Goal: Transaction & Acquisition: Purchase product/service

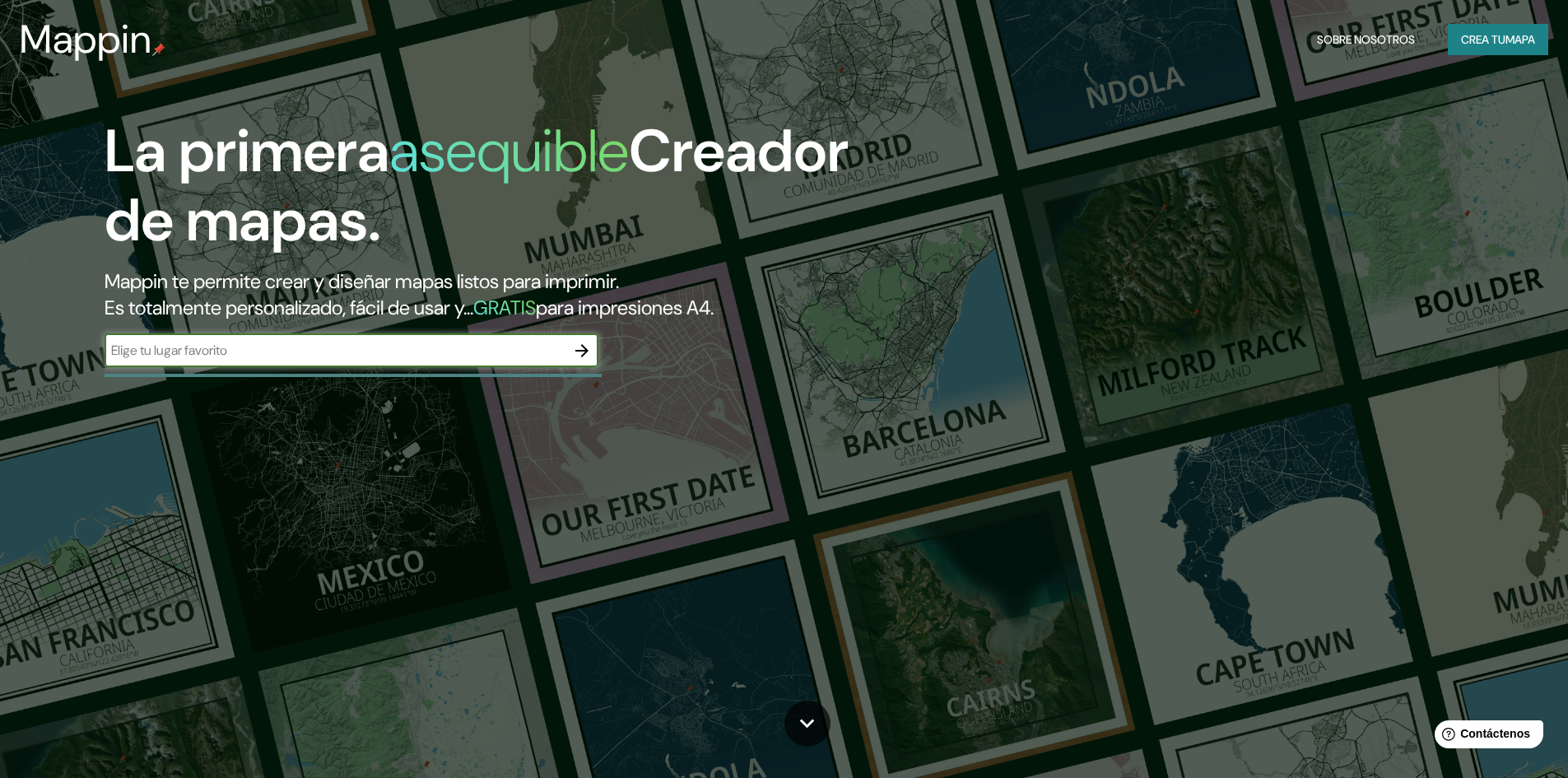
click at [310, 348] on input "text" at bounding box center [334, 351] width 460 height 19
type input "hidalgo"
click at [581, 360] on icon "button" at bounding box center [582, 351] width 20 height 20
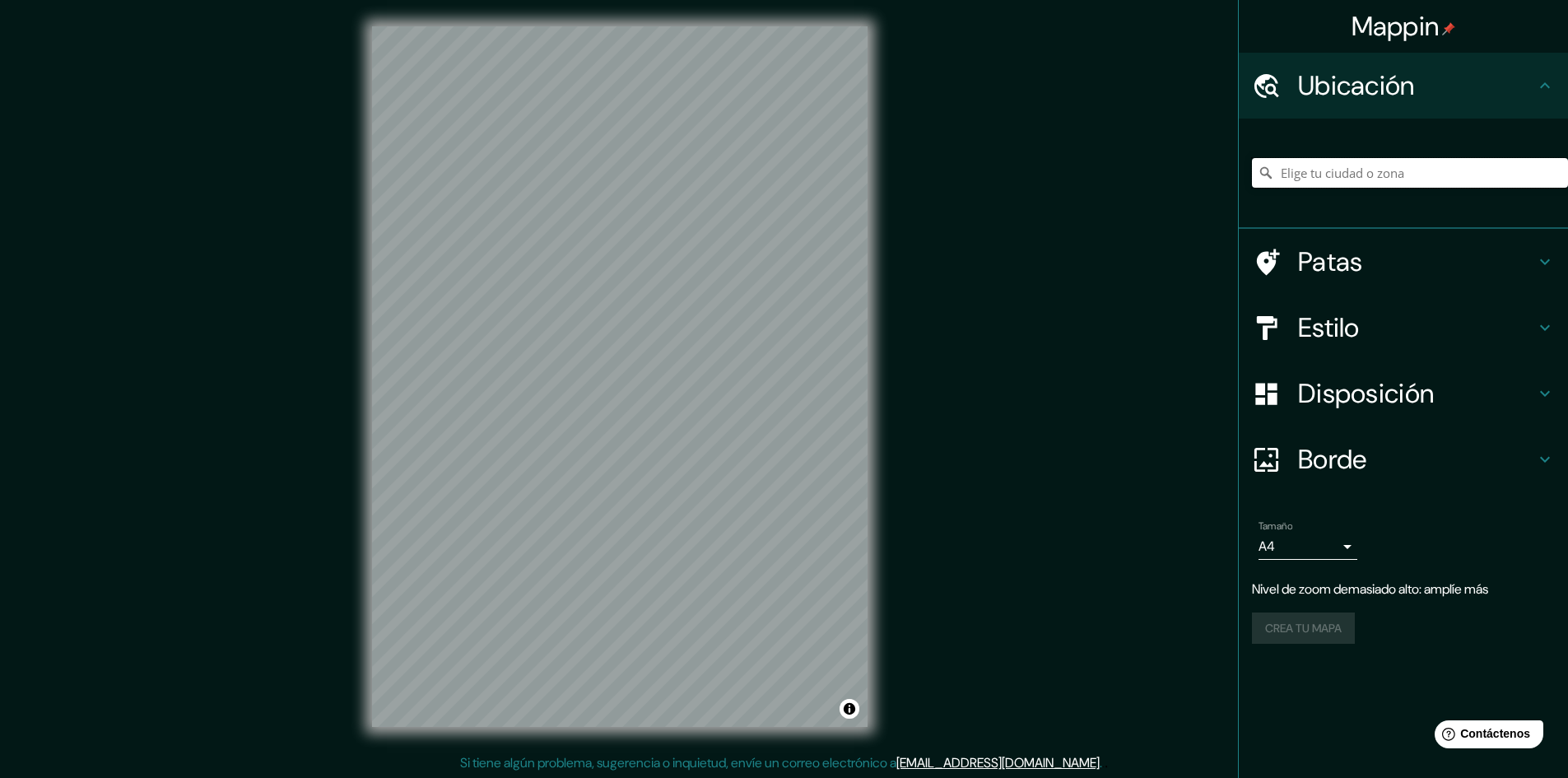
click at [1398, 178] on input "Elige tu ciudad o zona" at bounding box center [1410, 172] width 316 height 29
paste input "20.055697948620708, -98.78097448975652"
click at [1263, 176] on icon at bounding box center [1265, 172] width 16 height 16
click at [1263, 175] on icon at bounding box center [1266, 172] width 11 height 11
click at [1397, 263] on h4 "Patas" at bounding box center [1416, 262] width 237 height 33
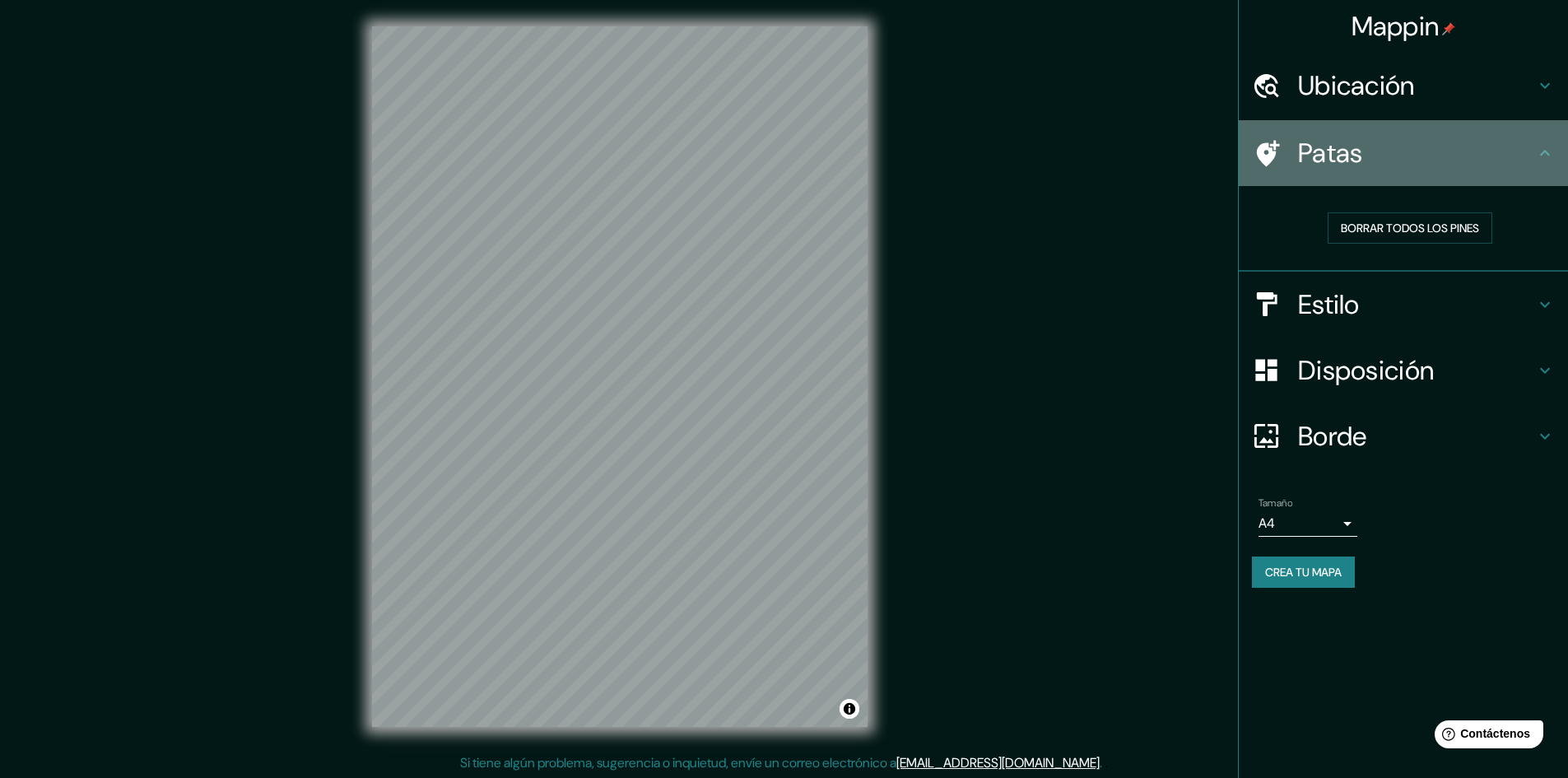
click at [1424, 182] on div "Patas" at bounding box center [1402, 153] width 329 height 65
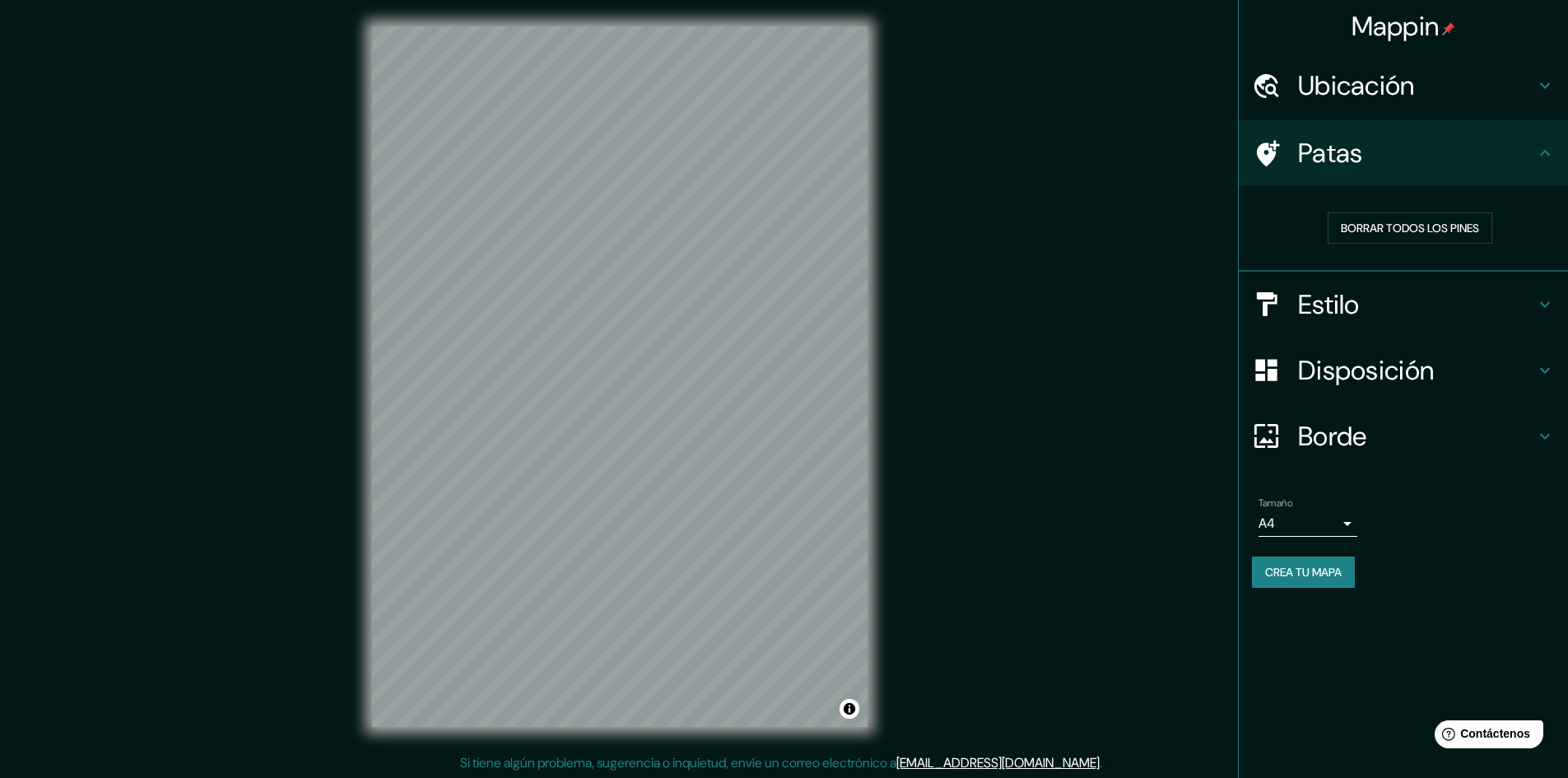
click at [1450, 88] on h4 "Ubicación" at bounding box center [1416, 85] width 237 height 33
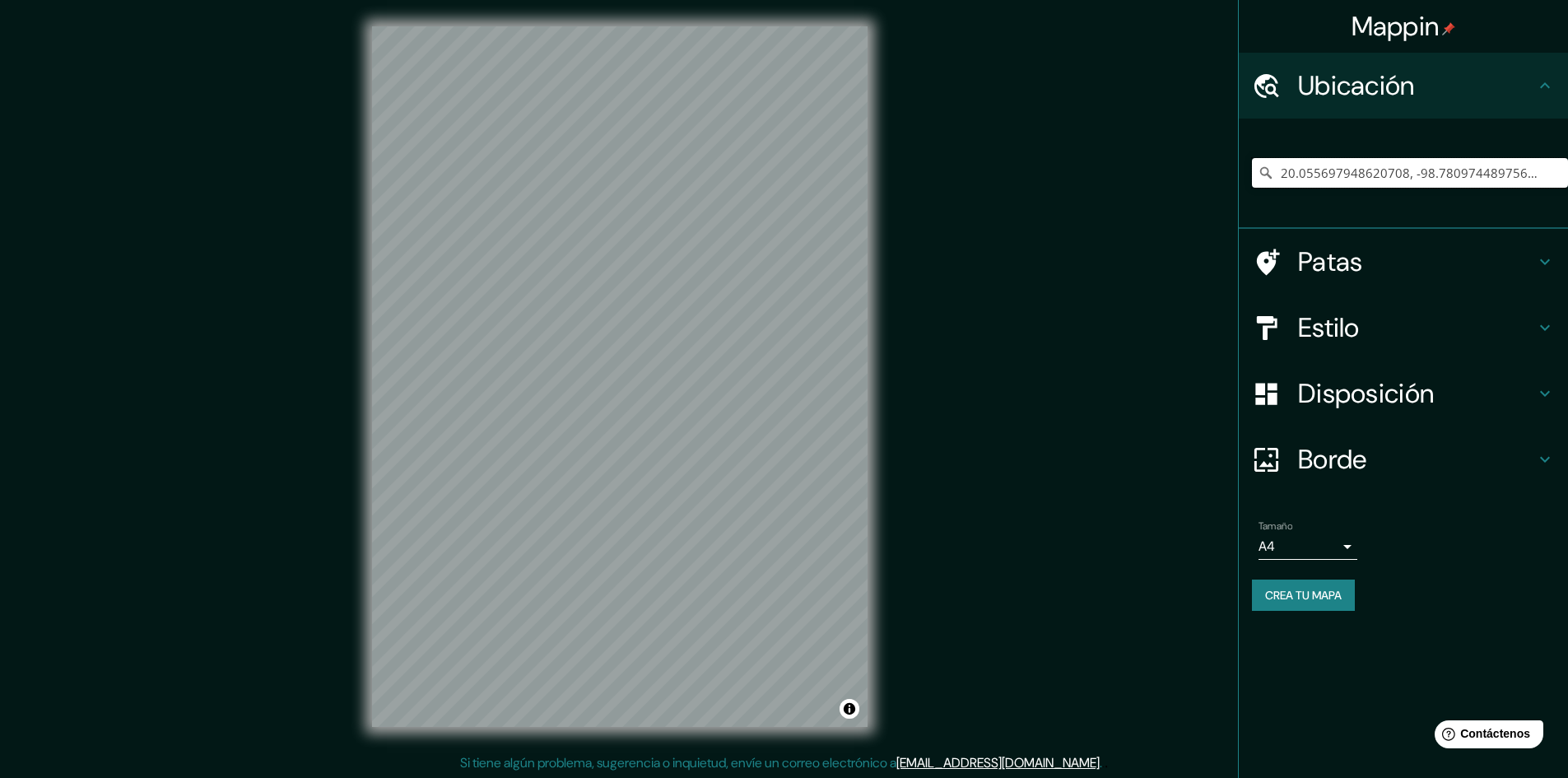
click at [1422, 166] on input "20.055697948620708, -98.78097448975652" at bounding box center [1410, 172] width 316 height 29
drag, startPoint x: 1543, startPoint y: 181, endPoint x: 1104, endPoint y: 175, distance: 439.0
click at [1105, 175] on div "Mappin Ubicación 20.055697948620708, -98.78097448975652 Patas Estilo Disposició…" at bounding box center [784, 389] width 1568 height 780
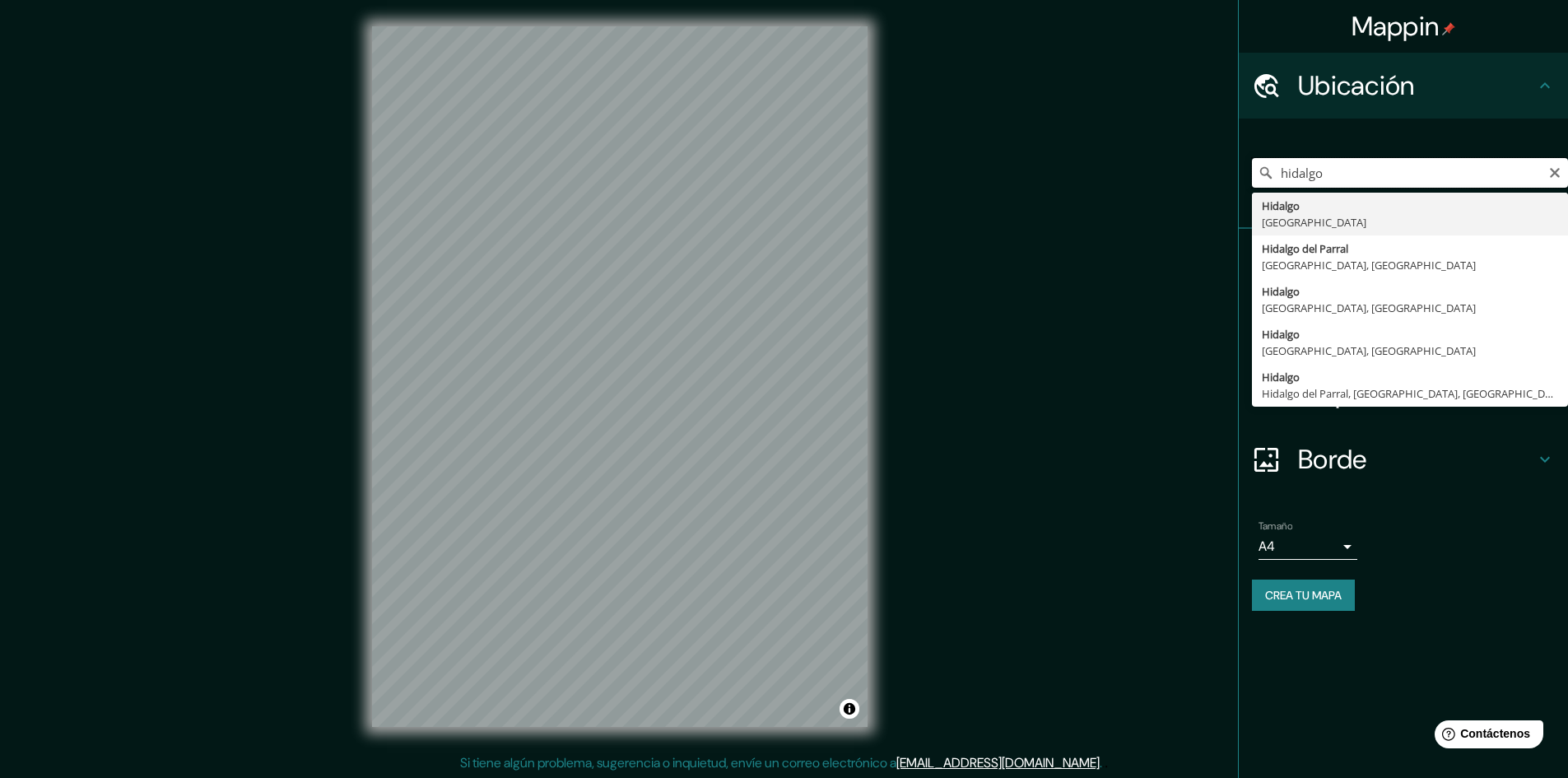
drag, startPoint x: 1335, startPoint y: 174, endPoint x: 1062, endPoint y: 184, distance: 273.2
click at [1064, 182] on div "Mappin Ubicación hidalgo Hidalgo [GEOGRAPHIC_DATA] [GEOGRAPHIC_DATA] [GEOGRAPHI…" at bounding box center [784, 389] width 1568 height 780
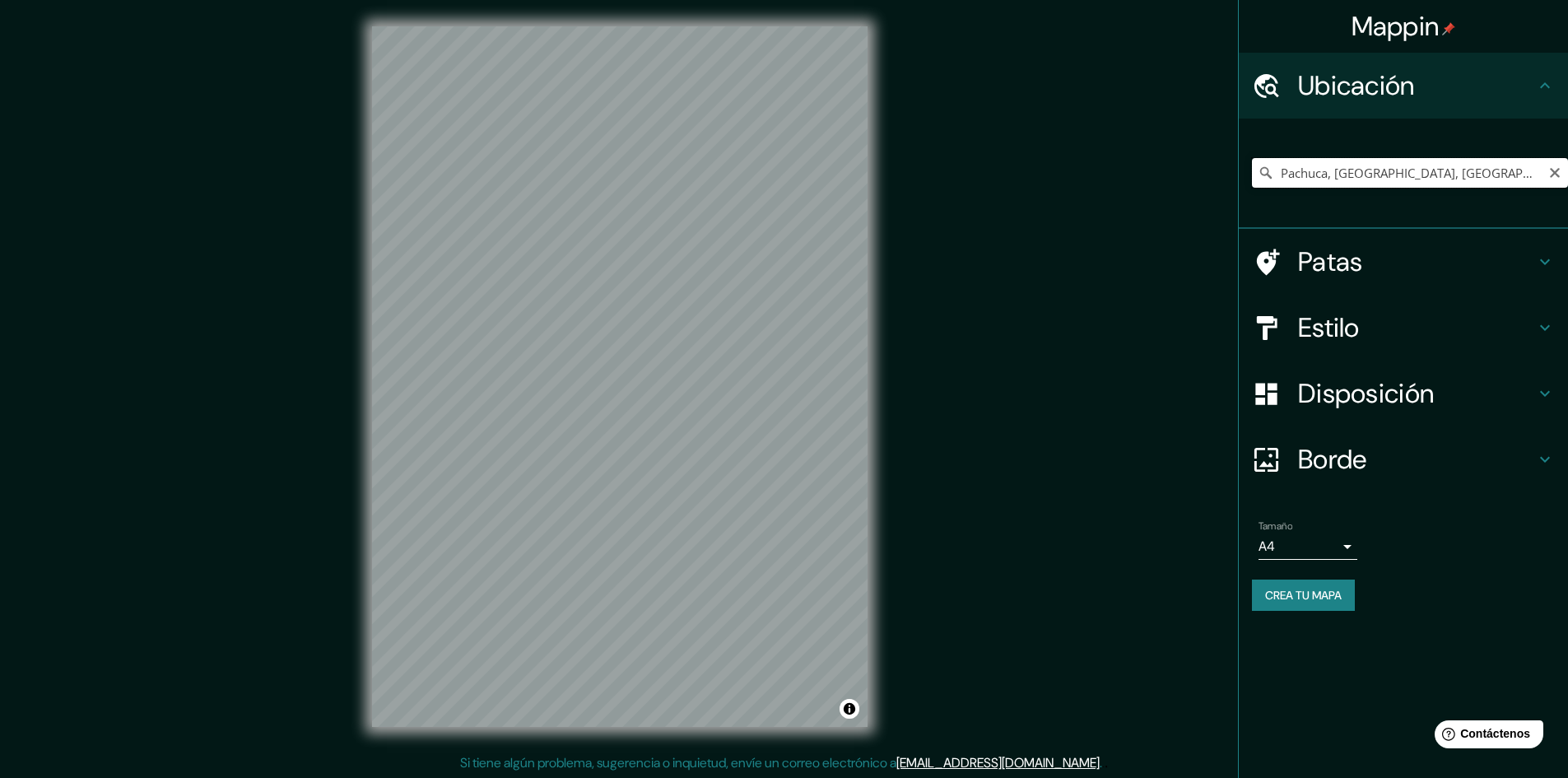
click at [1464, 177] on input "Pachuca, [GEOGRAPHIC_DATA], [GEOGRAPHIC_DATA]" at bounding box center [1410, 172] width 316 height 29
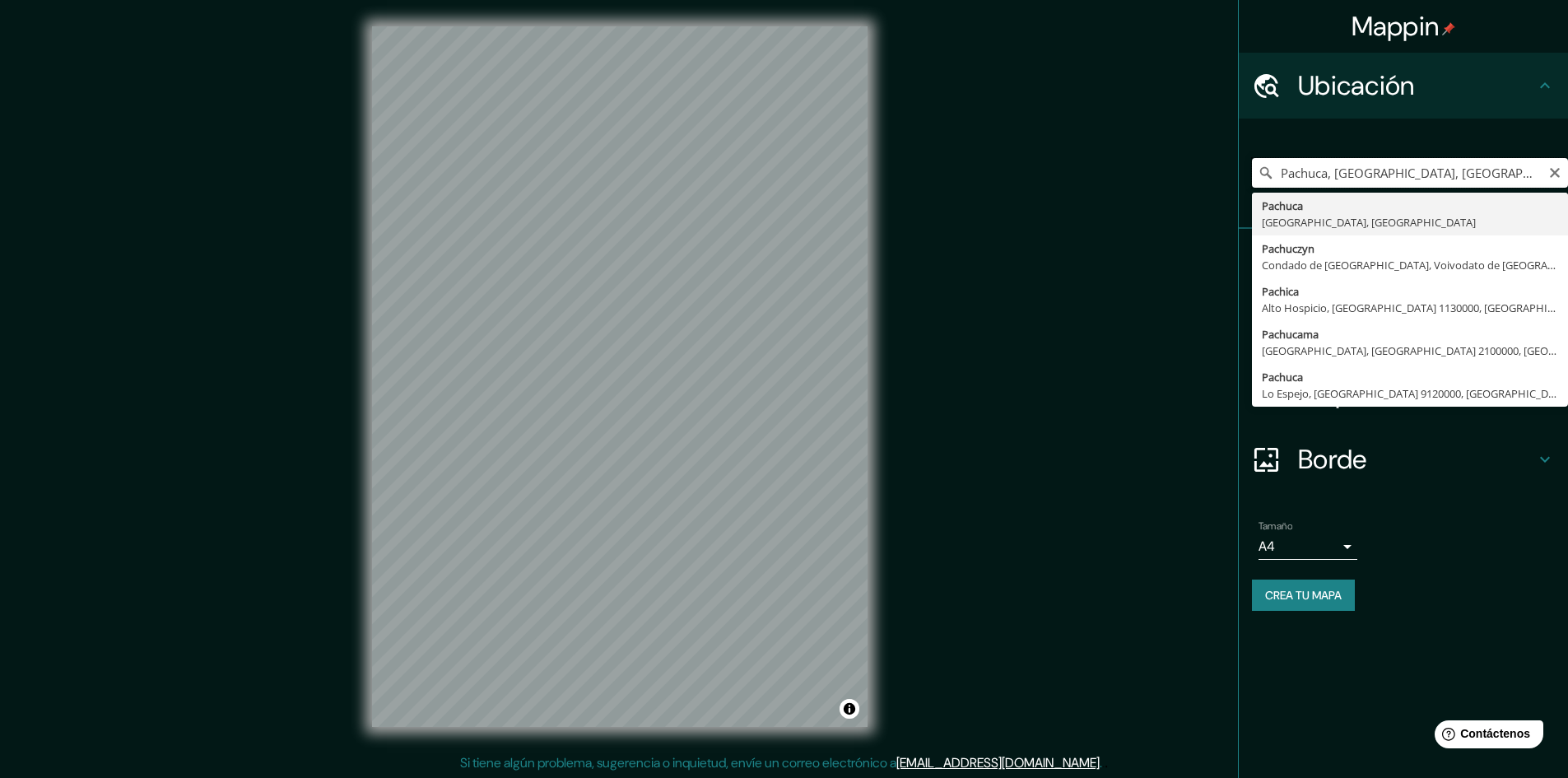
drag, startPoint x: 1481, startPoint y: 172, endPoint x: 1123, endPoint y: 164, distance: 358.1
click at [1124, 164] on div "Mappin Ubicación Pachuca, [GEOGRAPHIC_DATA], [GEOGRAPHIC_DATA] [GEOGRAPHIC_DATA…" at bounding box center [784, 389] width 1568 height 780
paste input "Km.7+[STREET_ADDRESS] de Soto, [GEOGRAPHIC_DATA]."
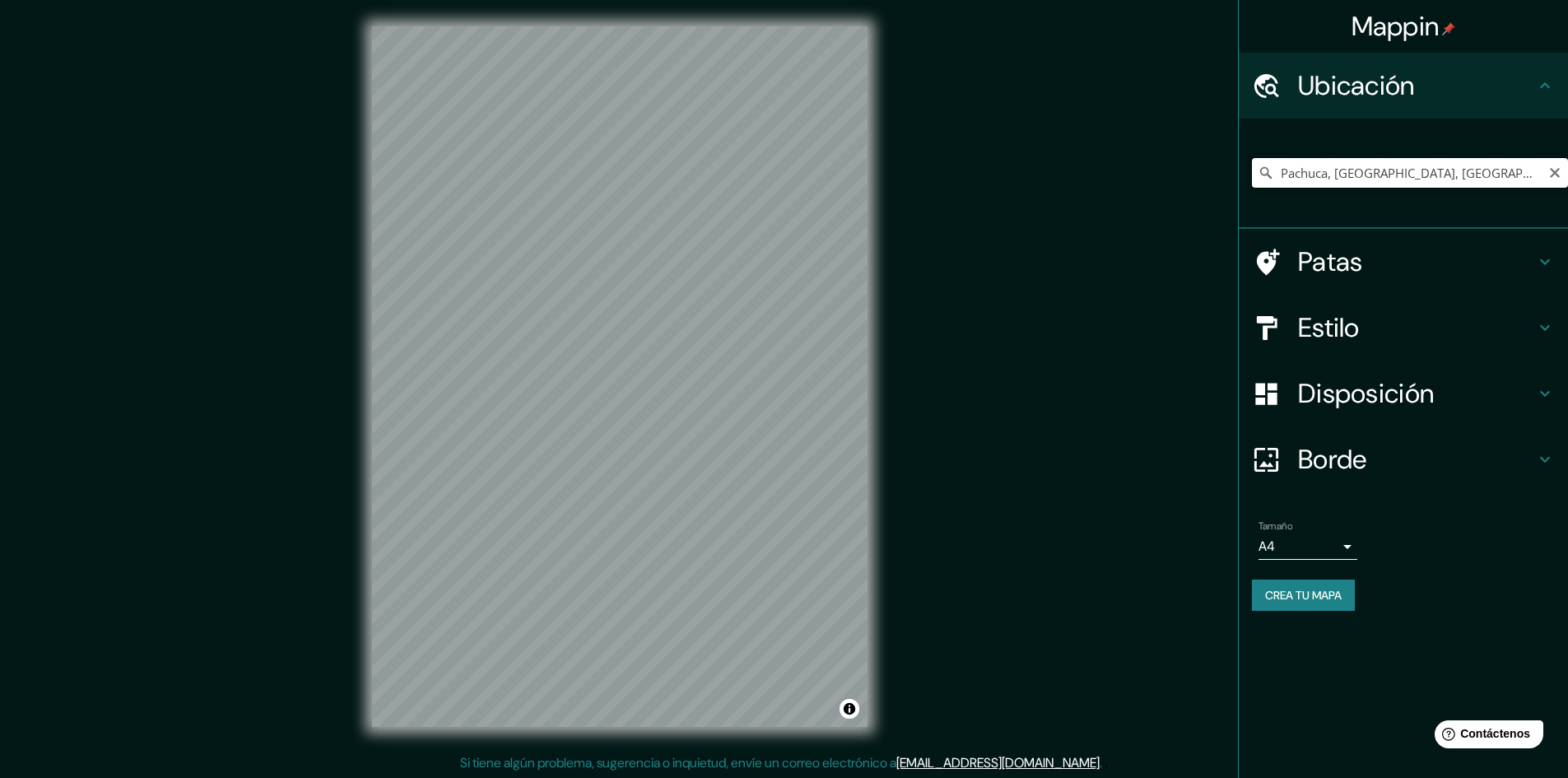
click at [1436, 172] on input "Pachuca, [GEOGRAPHIC_DATA], [GEOGRAPHIC_DATA]" at bounding box center [1410, 172] width 316 height 29
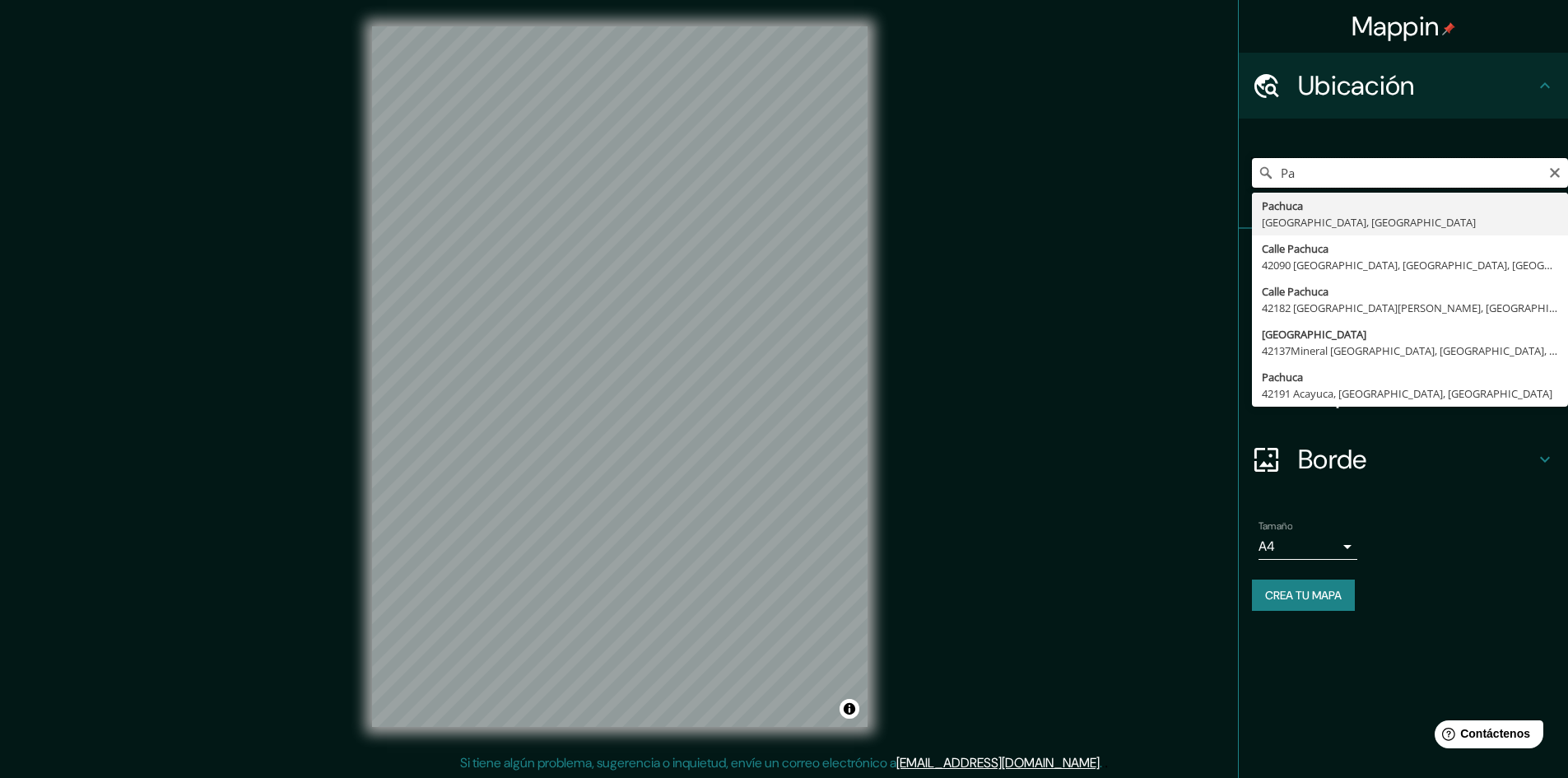
type input "P"
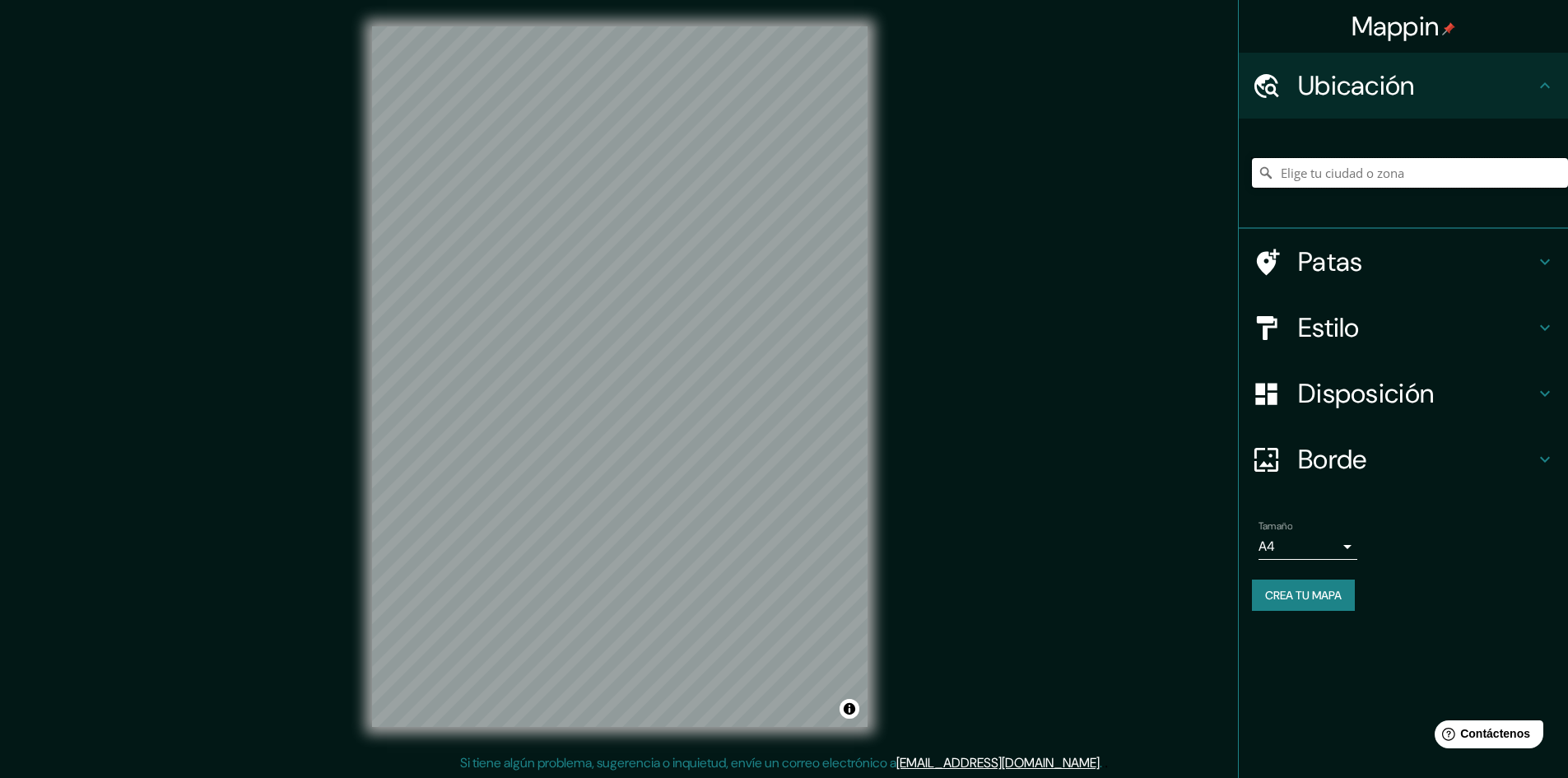
paste input "Km.7+[STREET_ADDRESS] de Soto, [GEOGRAPHIC_DATA]."
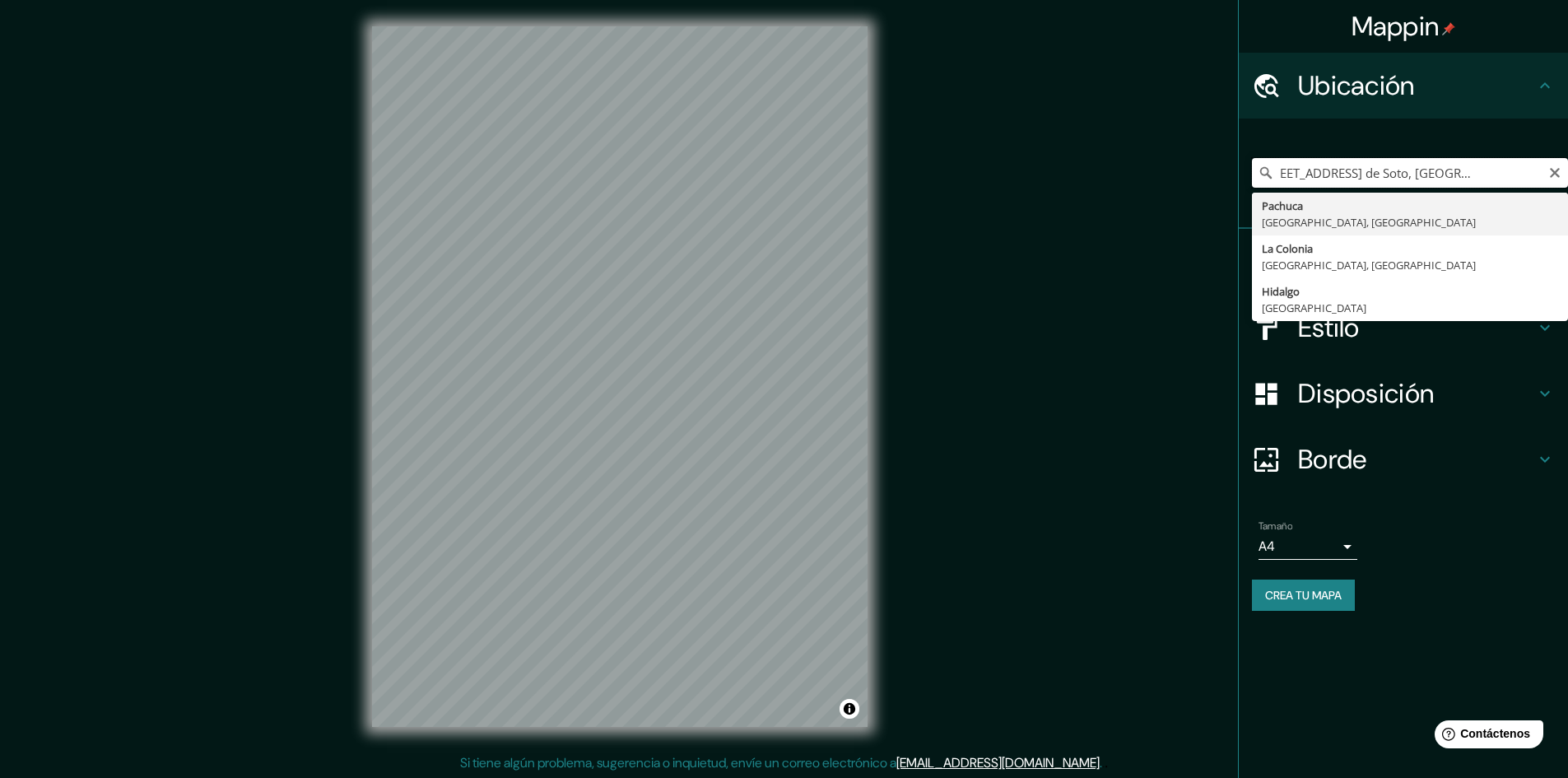
click at [1524, 162] on input "Km.7+[STREET_ADDRESS] de Soto, [GEOGRAPHIC_DATA]." at bounding box center [1410, 172] width 316 height 29
click at [1487, 173] on input "Km.7+[STREET_ADDRESS] de Soto, [GEOGRAPHIC_DATA]." at bounding box center [1410, 172] width 316 height 29
click at [1508, 173] on input "Km.7+[STREET_ADDRESS] de Soto, [GEOGRAPHIC_DATA]." at bounding box center [1410, 172] width 316 height 29
click at [1517, 175] on input "Km.7+[STREET_ADDRESS] de Soto, [GEOGRAPHIC_DATA]." at bounding box center [1410, 172] width 316 height 29
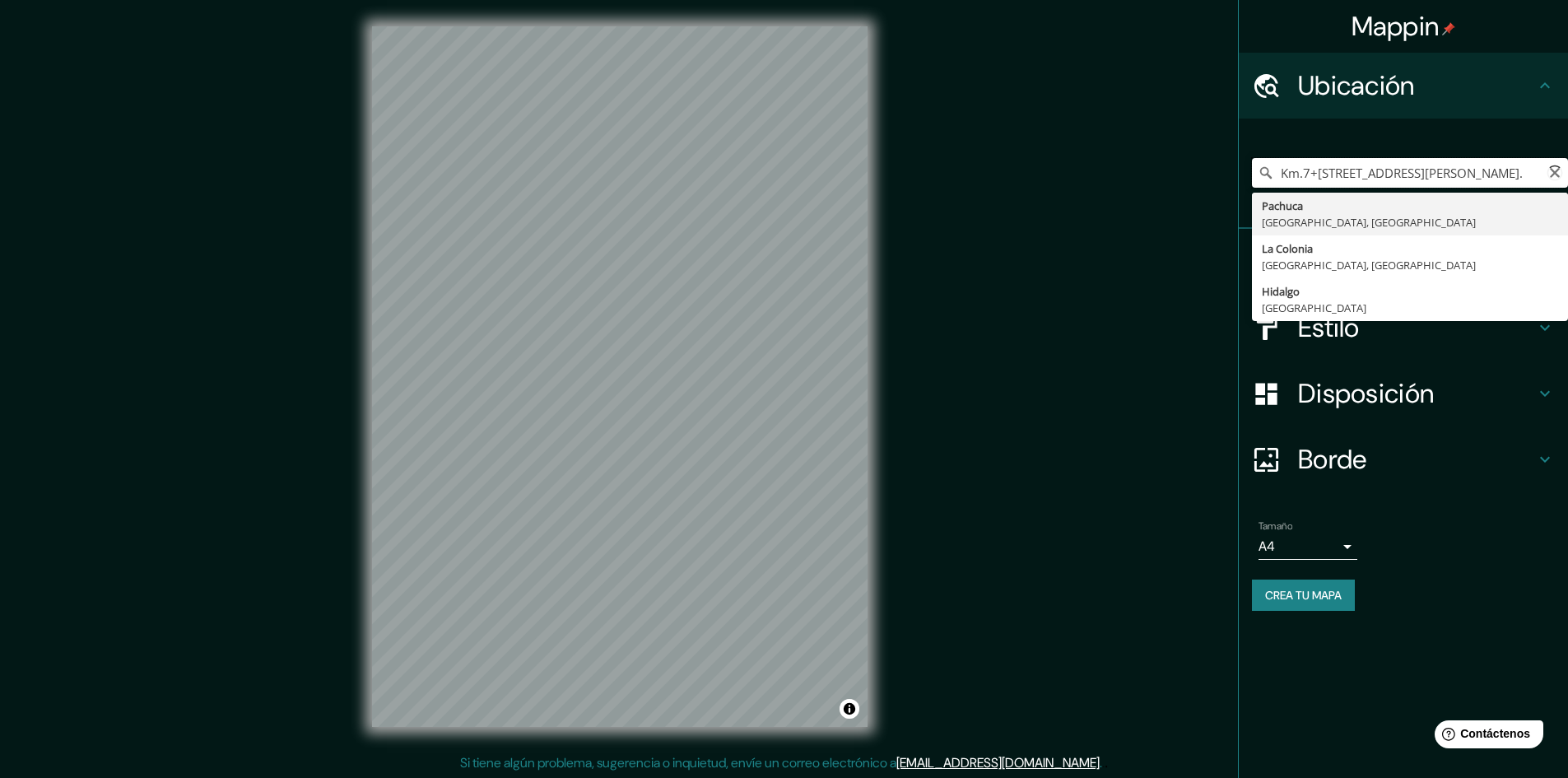
scroll to position [0, 199]
click at [1393, 178] on input "Km.7+[STREET_ADDRESS][PERSON_NAME]." at bounding box center [1410, 172] width 316 height 29
click at [1266, 177] on icon at bounding box center [1265, 172] width 16 height 16
click at [1332, 173] on input "Km.7+[STREET_ADDRESS][PERSON_NAME]." at bounding box center [1410, 172] width 316 height 29
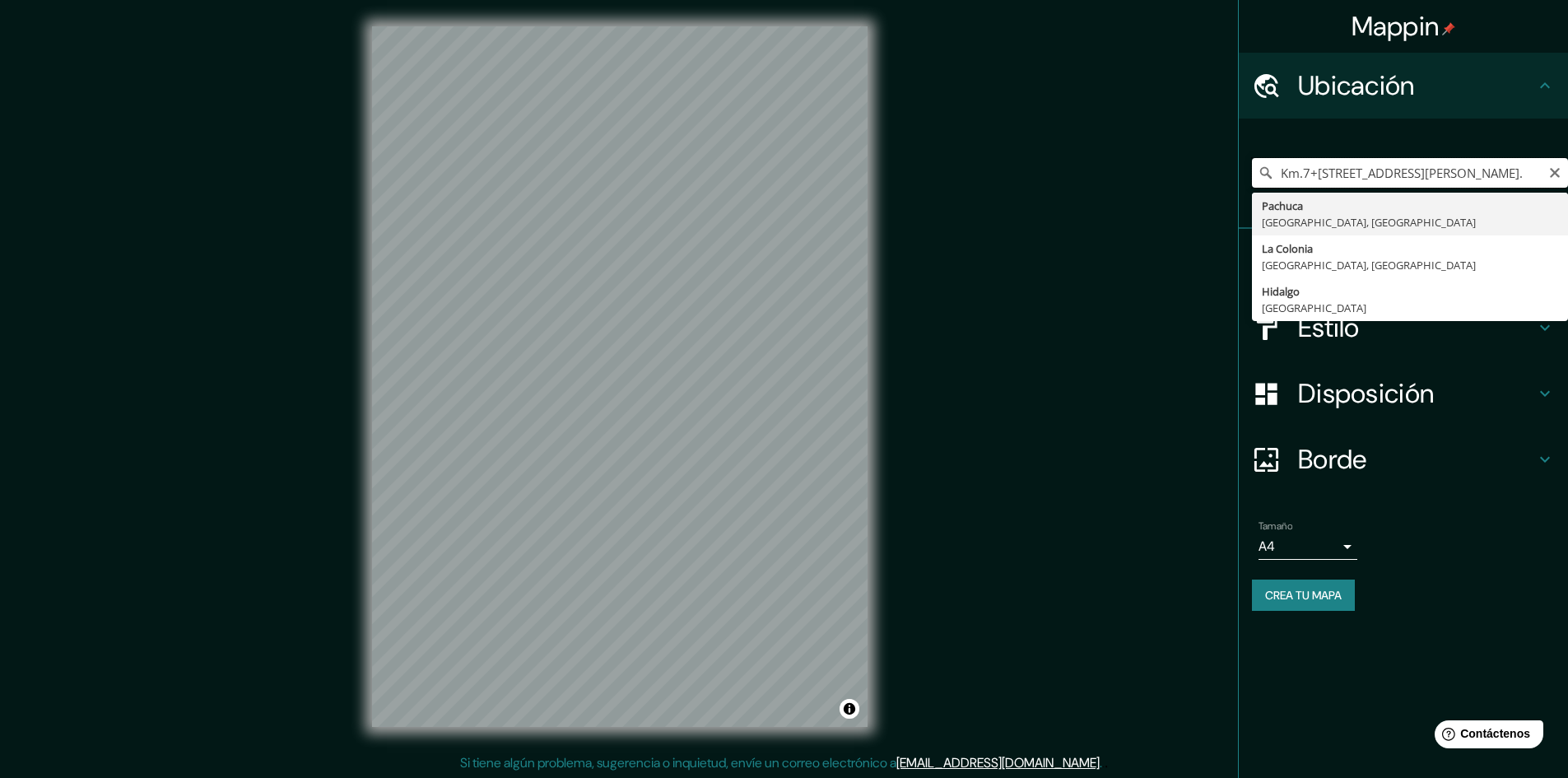
drag, startPoint x: 1342, startPoint y: 174, endPoint x: 1192, endPoint y: 173, distance: 150.0
click at [1192, 173] on div "Mappin Ubicación Km.7+[STREET_ADDRESS][PERSON_NAME]. [GEOGRAPHIC_DATA], [GEOGRA…" at bounding box center [784, 389] width 1568 height 780
click at [1320, 173] on input "[GEOGRAPHIC_DATA], [GEOGRAPHIC_DATA], [GEOGRAPHIC_DATA][PERSON_NAME]." at bounding box center [1410, 172] width 316 height 29
click at [1323, 173] on input "[GEOGRAPHIC_DATA], [GEOGRAPHIC_DATA], [GEOGRAPHIC_DATA][PERSON_NAME]." at bounding box center [1410, 172] width 316 height 29
click at [1282, 169] on input "[GEOGRAPHIC_DATA], [GEOGRAPHIC_DATA], [GEOGRAPHIC_DATA][PERSON_NAME]." at bounding box center [1410, 172] width 316 height 29
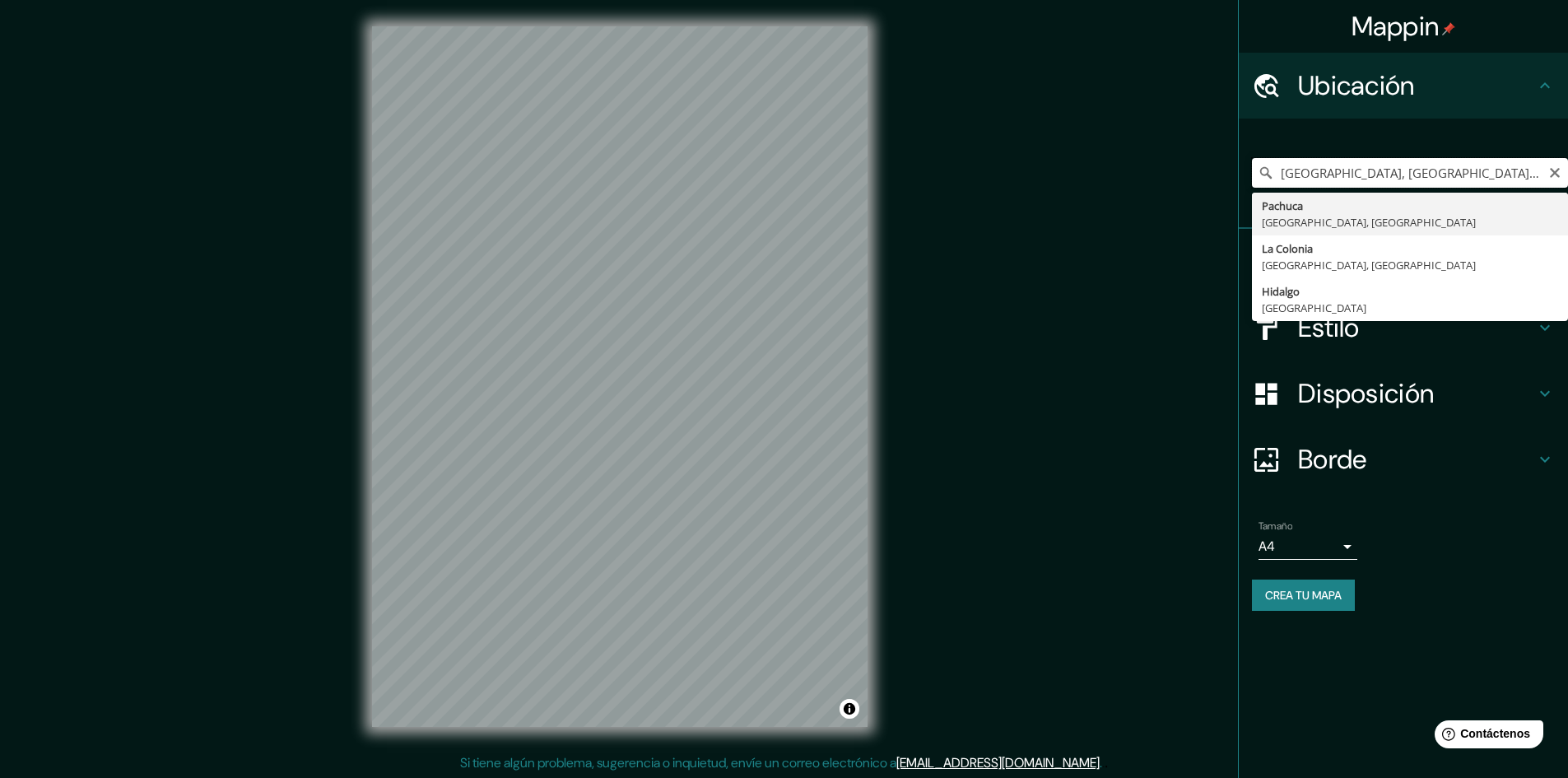
drag, startPoint x: 1279, startPoint y: 169, endPoint x: 1271, endPoint y: 170, distance: 8.1
click at [1276, 169] on input "[GEOGRAPHIC_DATA], [GEOGRAPHIC_DATA], [GEOGRAPHIC_DATA][PERSON_NAME]." at bounding box center [1410, 172] width 316 height 29
type input "[GEOGRAPHIC_DATA], [GEOGRAPHIC_DATA], [GEOGRAPHIC_DATA][PERSON_NAME]."
click at [1271, 170] on icon at bounding box center [1265, 172] width 16 height 16
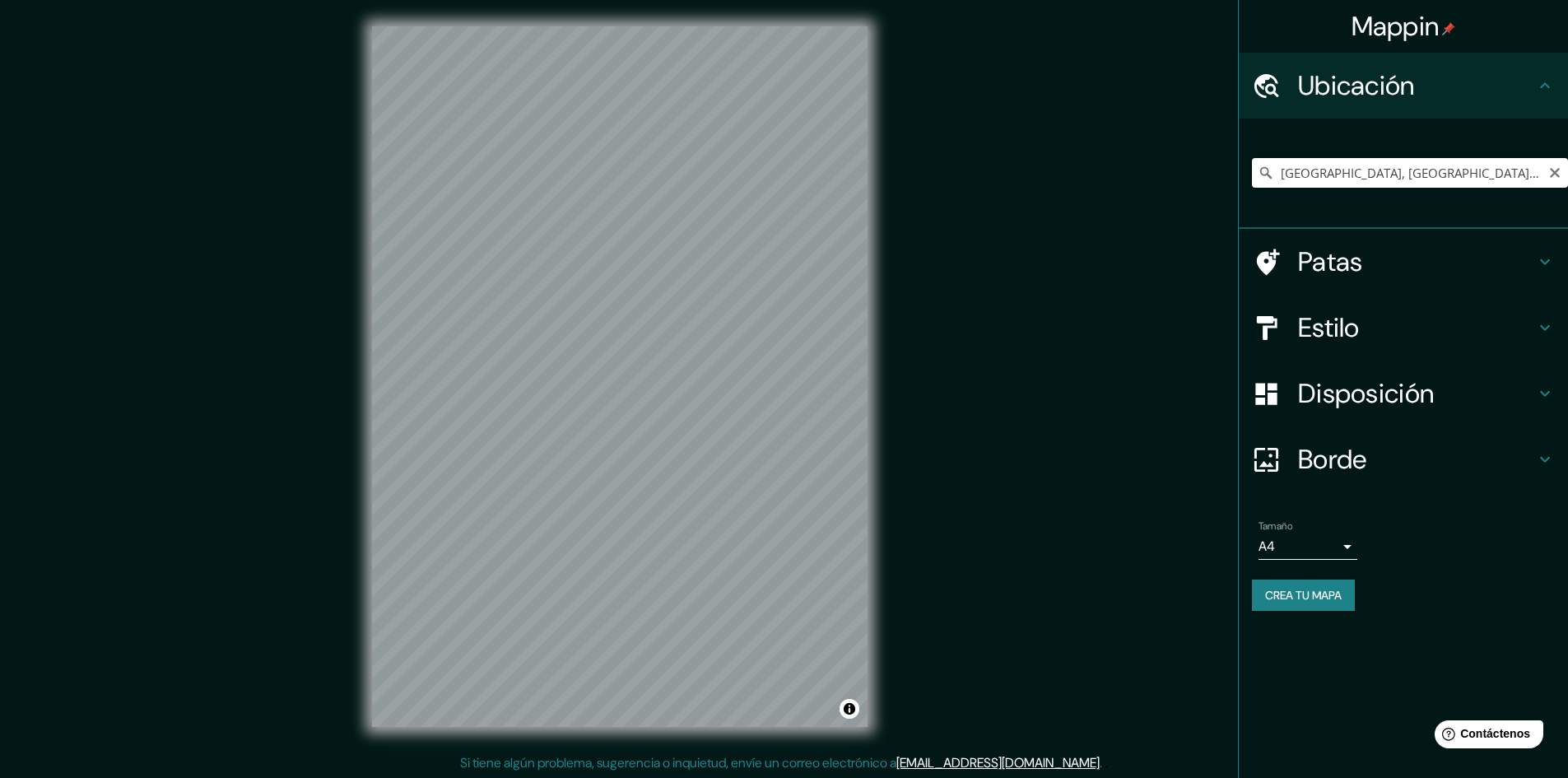
click at [1268, 170] on icon at bounding box center [1266, 172] width 11 height 11
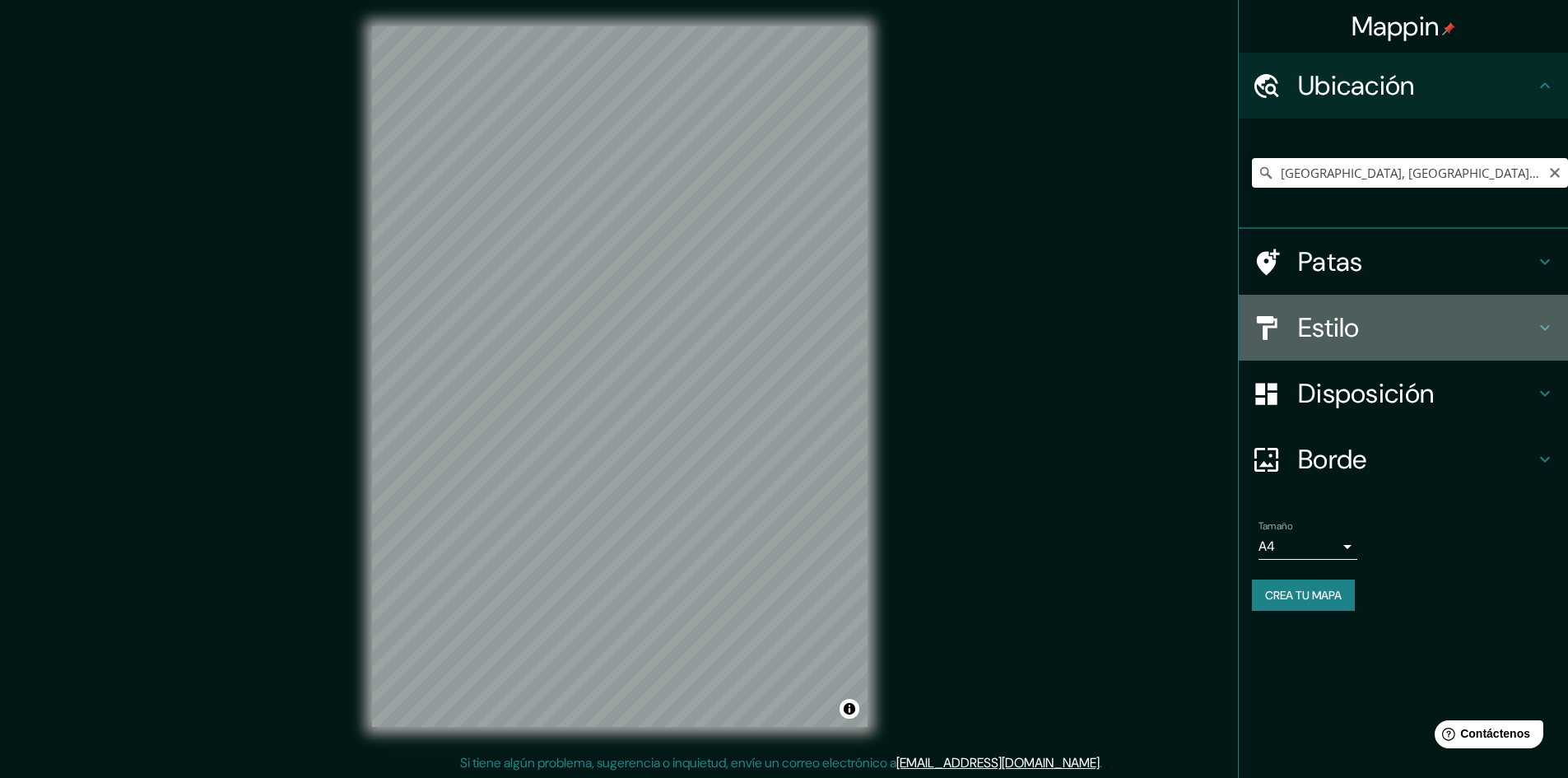
click at [1364, 318] on h4 "Estilo" at bounding box center [1416, 327] width 237 height 33
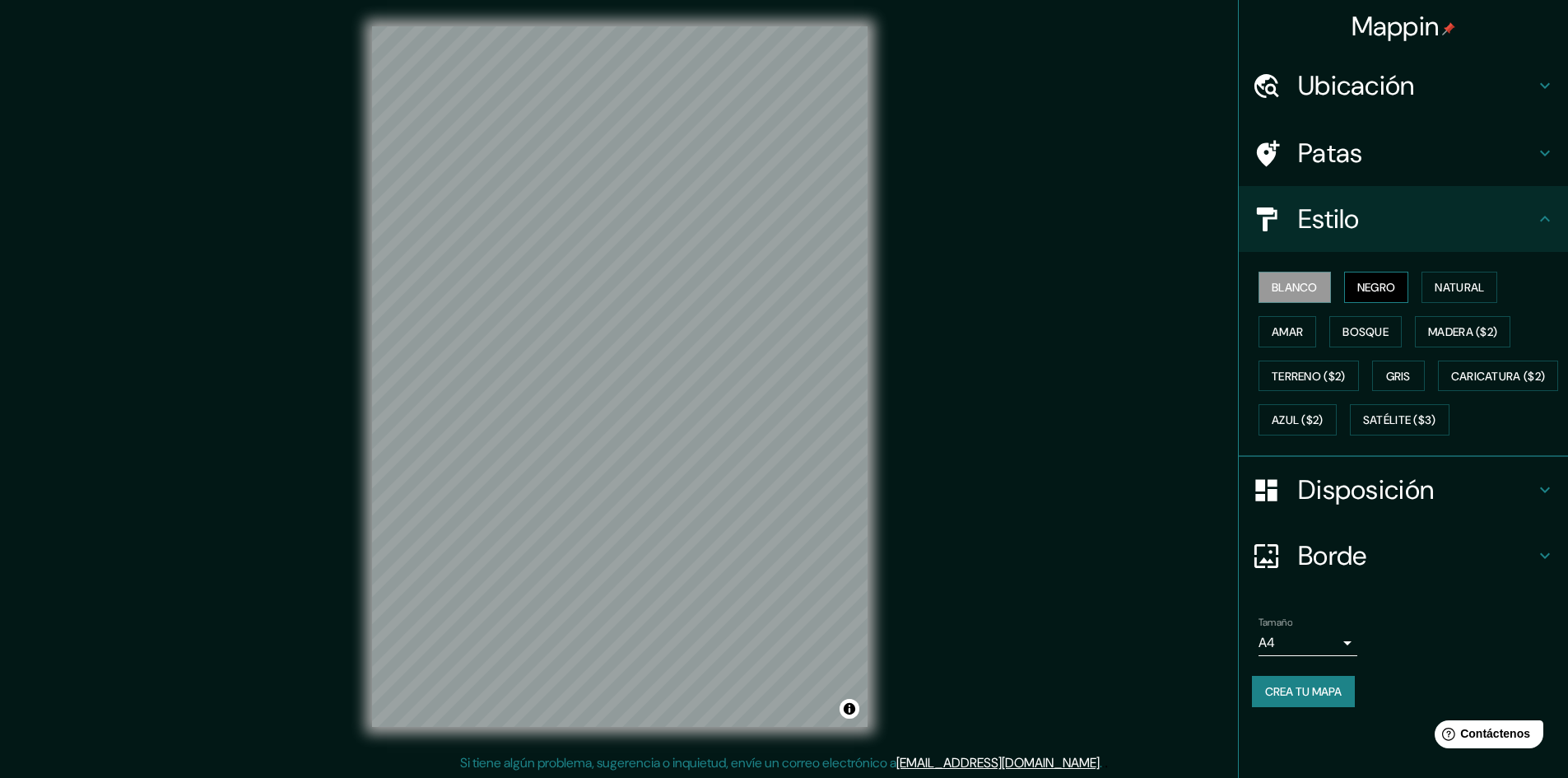
click at [1361, 288] on font "Negro" at bounding box center [1376, 287] width 39 height 15
click at [1368, 287] on font "Negro" at bounding box center [1376, 287] width 39 height 15
click at [1321, 288] on button "Blanco" at bounding box center [1294, 287] width 72 height 31
click at [1475, 289] on font "Natural" at bounding box center [1459, 287] width 49 height 15
click at [1487, 318] on button "Madera ($2)" at bounding box center [1462, 332] width 96 height 31
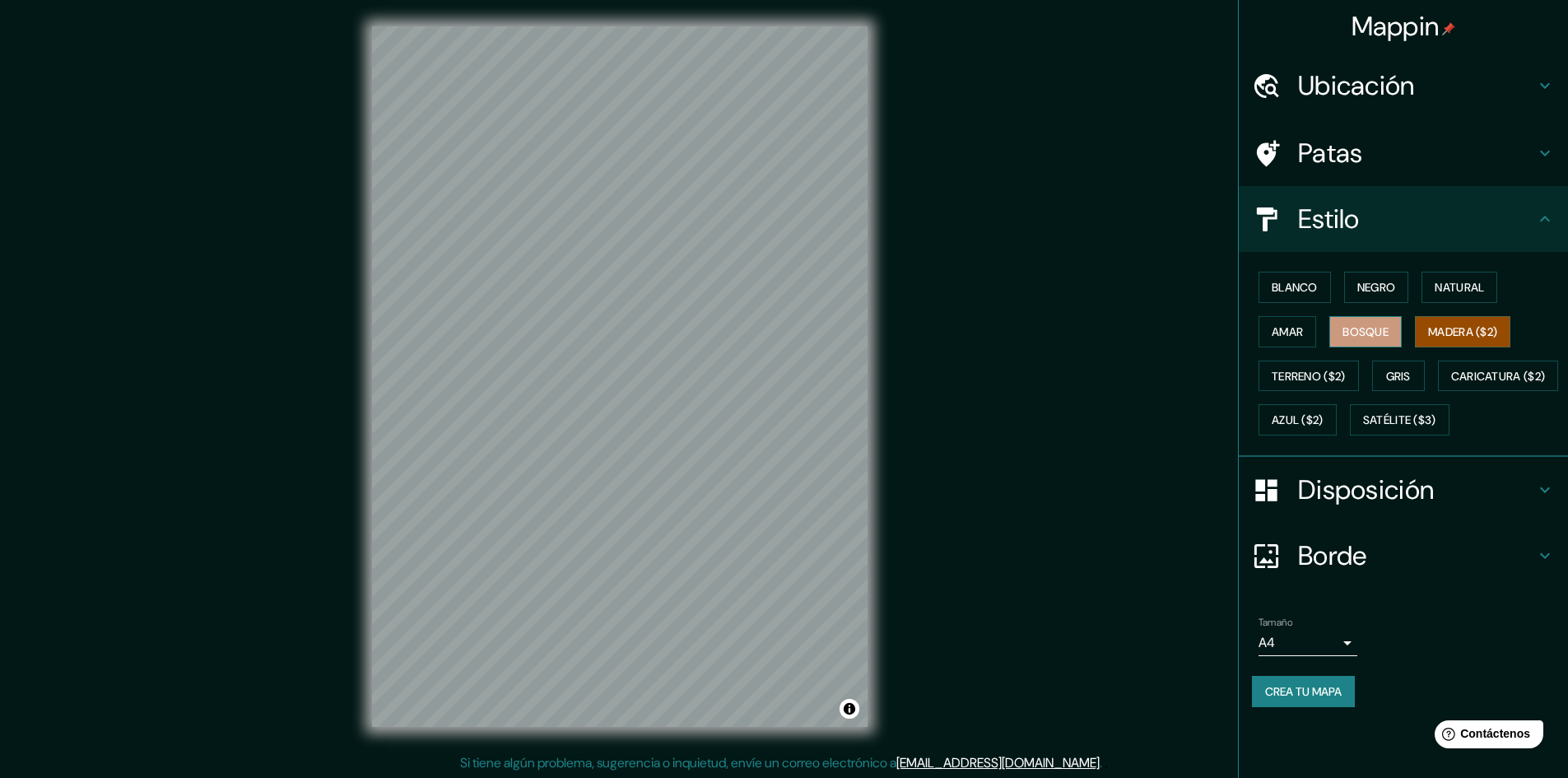
click at [1360, 343] on button "Bosque" at bounding box center [1365, 332] width 72 height 31
click at [1310, 358] on div "Blanco Negro Natural Amar Bosque Madera ($2) Terreno ($2) Gris Caricatura ($2) …" at bounding box center [1410, 353] width 316 height 177
click at [1317, 361] on button "Terreno ($2)" at bounding box center [1308, 375] width 100 height 31
click at [1382, 369] on button "Gris" at bounding box center [1398, 375] width 53 height 31
click at [1324, 412] on font "Azul ($2)" at bounding box center [1297, 420] width 52 height 22
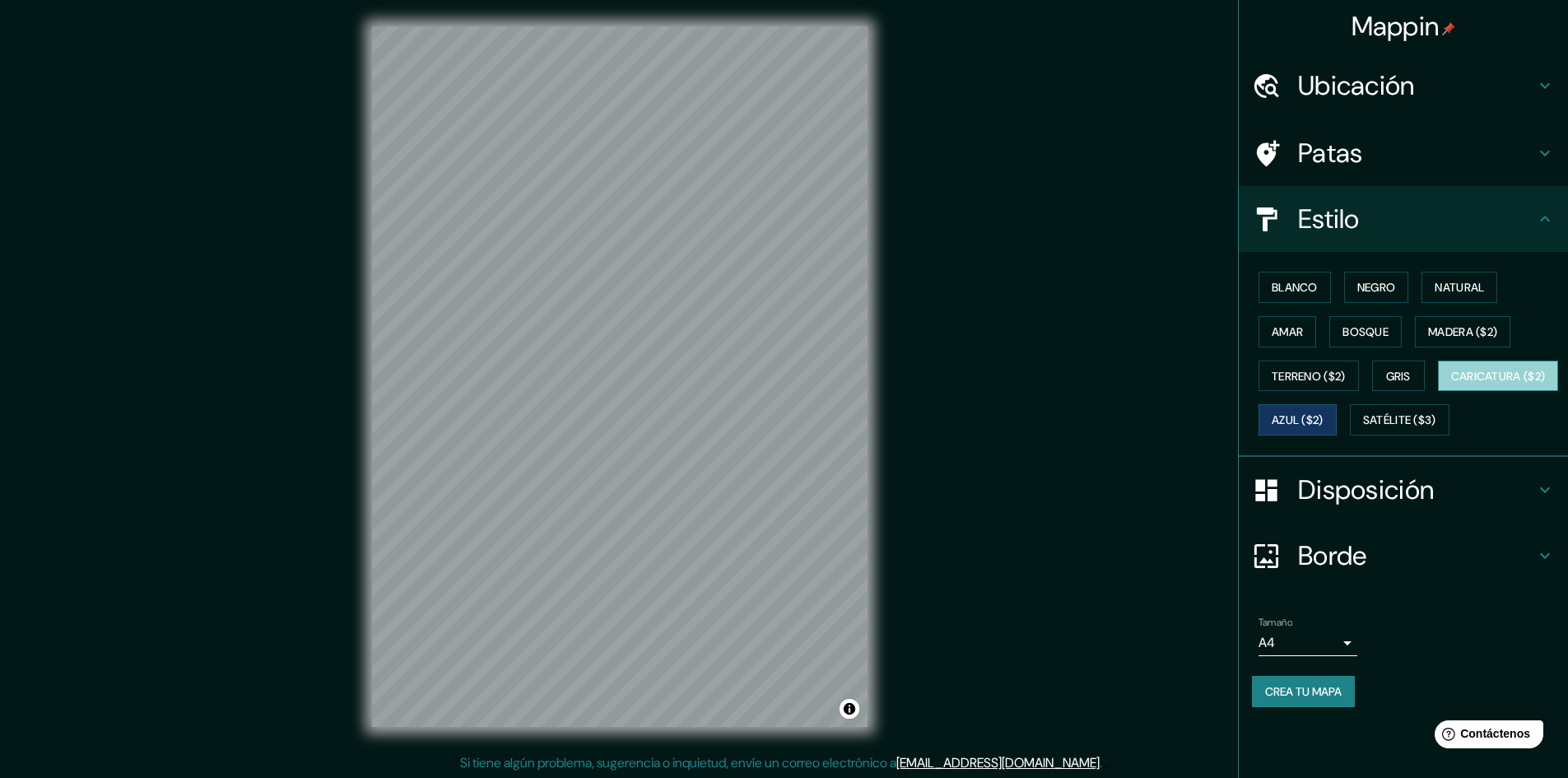
click at [1451, 384] on font "Caricatura ($2)" at bounding box center [1498, 376] width 95 height 15
click at [1362, 428] on font "Satélite ($3)" at bounding box center [1398, 421] width 73 height 15
click at [1446, 523] on div "Disposición" at bounding box center [1402, 489] width 329 height 65
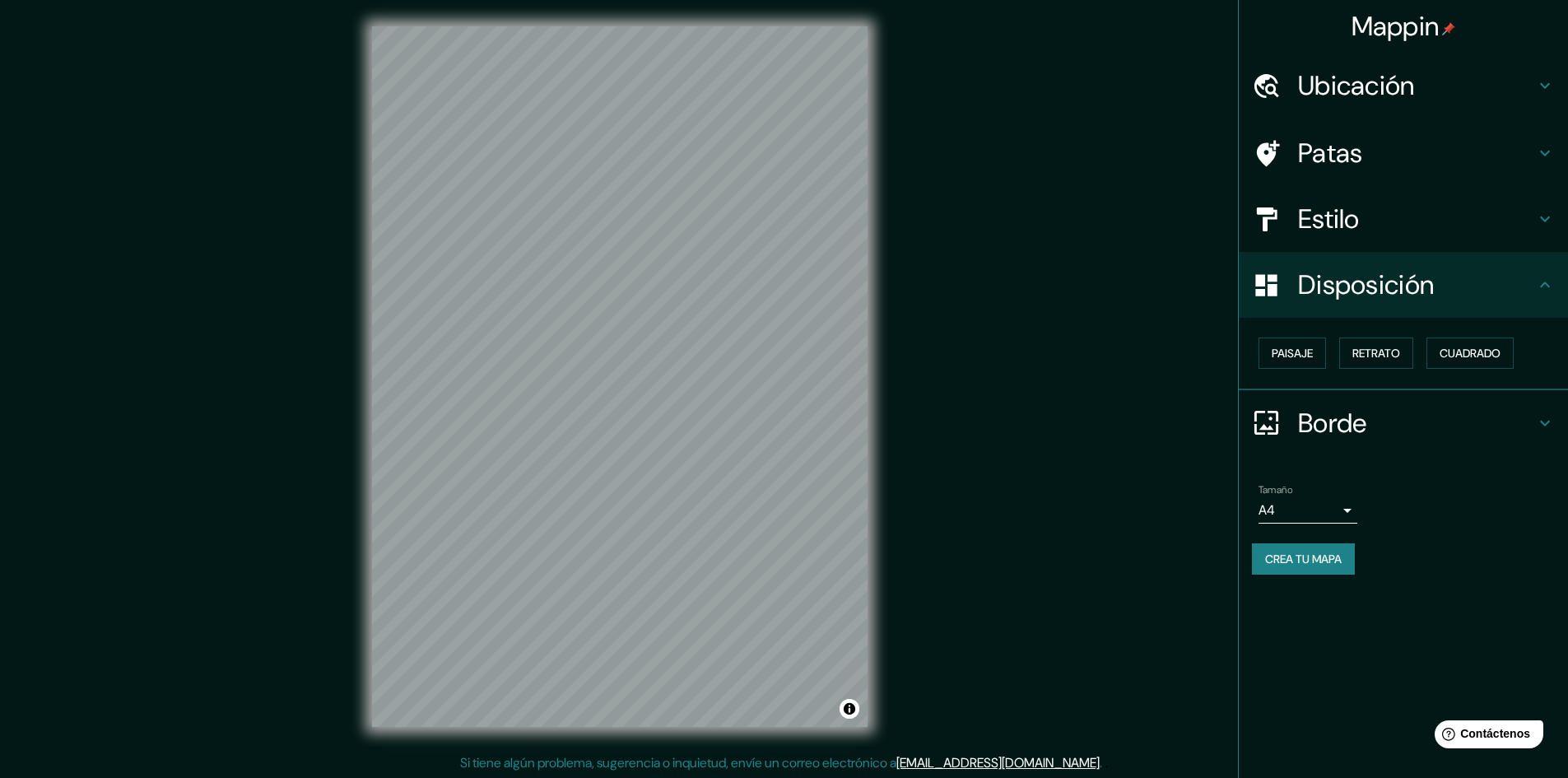
click at [1443, 300] on div "Disposición" at bounding box center [1402, 284] width 329 height 65
click at [1397, 443] on div "Borde" at bounding box center [1402, 423] width 329 height 65
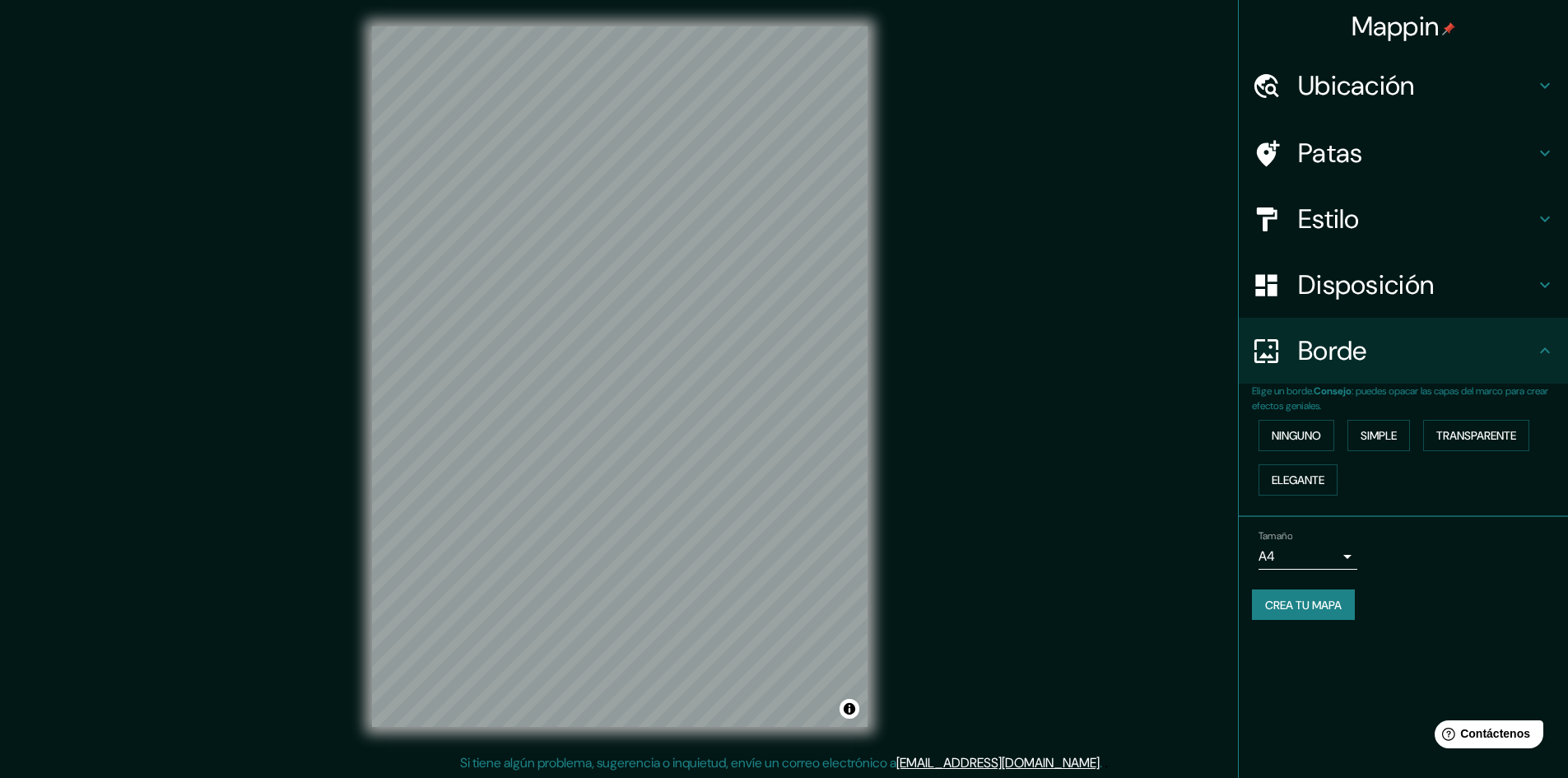
click at [1369, 103] on div "Ubicación" at bounding box center [1402, 85] width 329 height 65
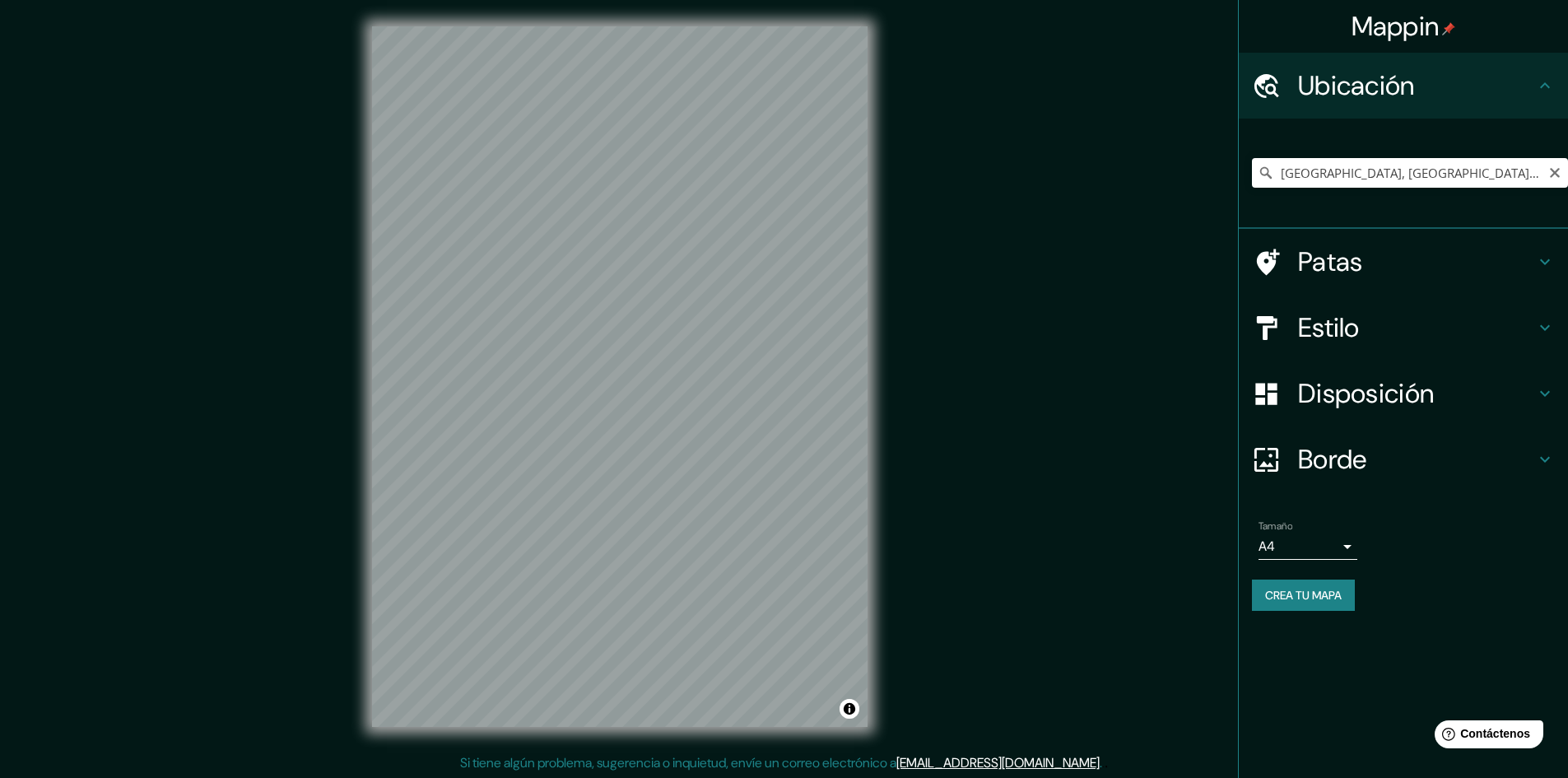
click at [1353, 266] on font "Patas" at bounding box center [1330, 262] width 65 height 34
